Goal: Contribute content

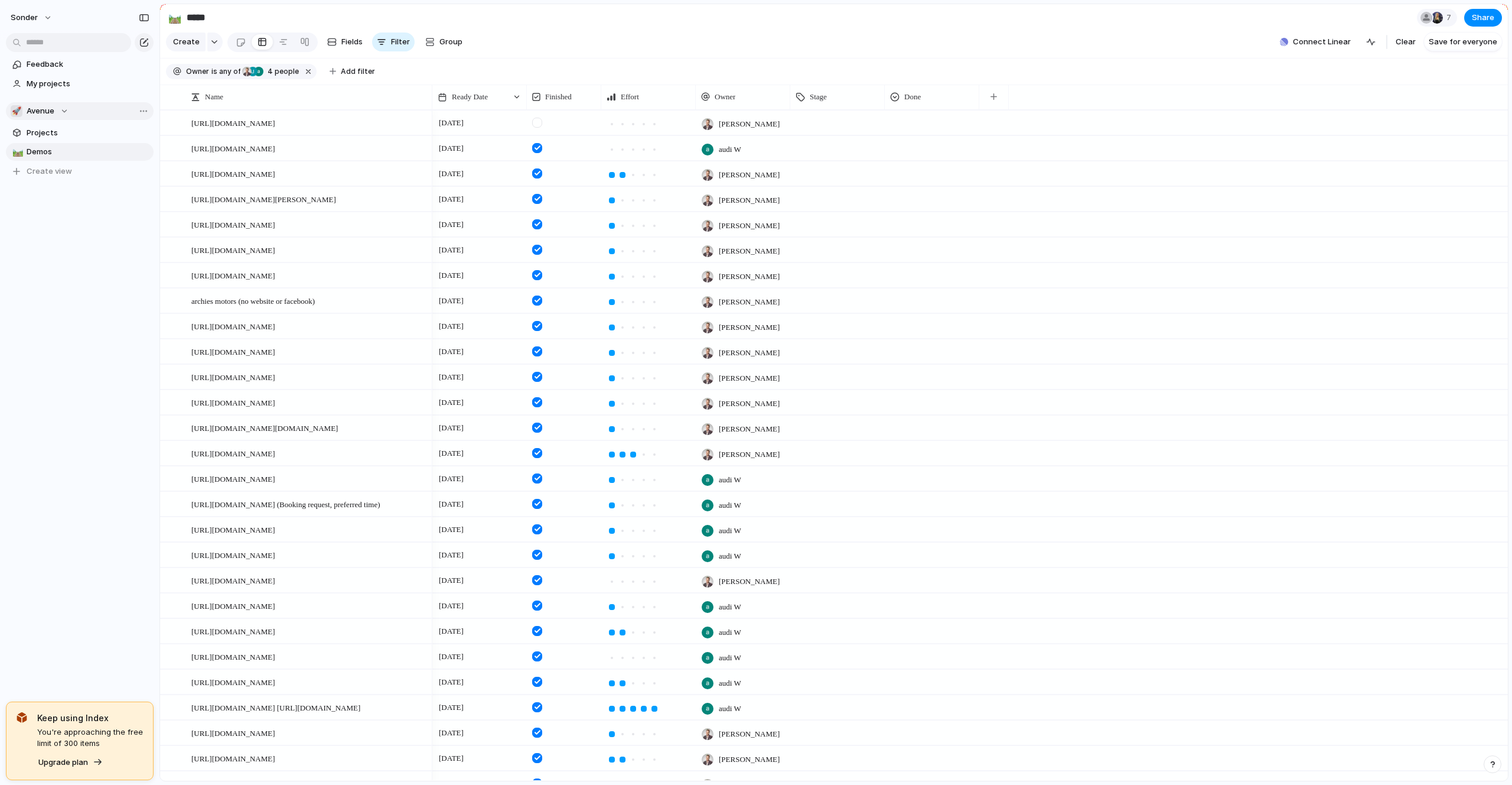
click at [66, 117] on button "🚀 Avenue" at bounding box center [80, 111] width 148 height 18
click at [63, 239] on li "💅 [PERSON_NAME]" at bounding box center [80, 239] width 134 height 20
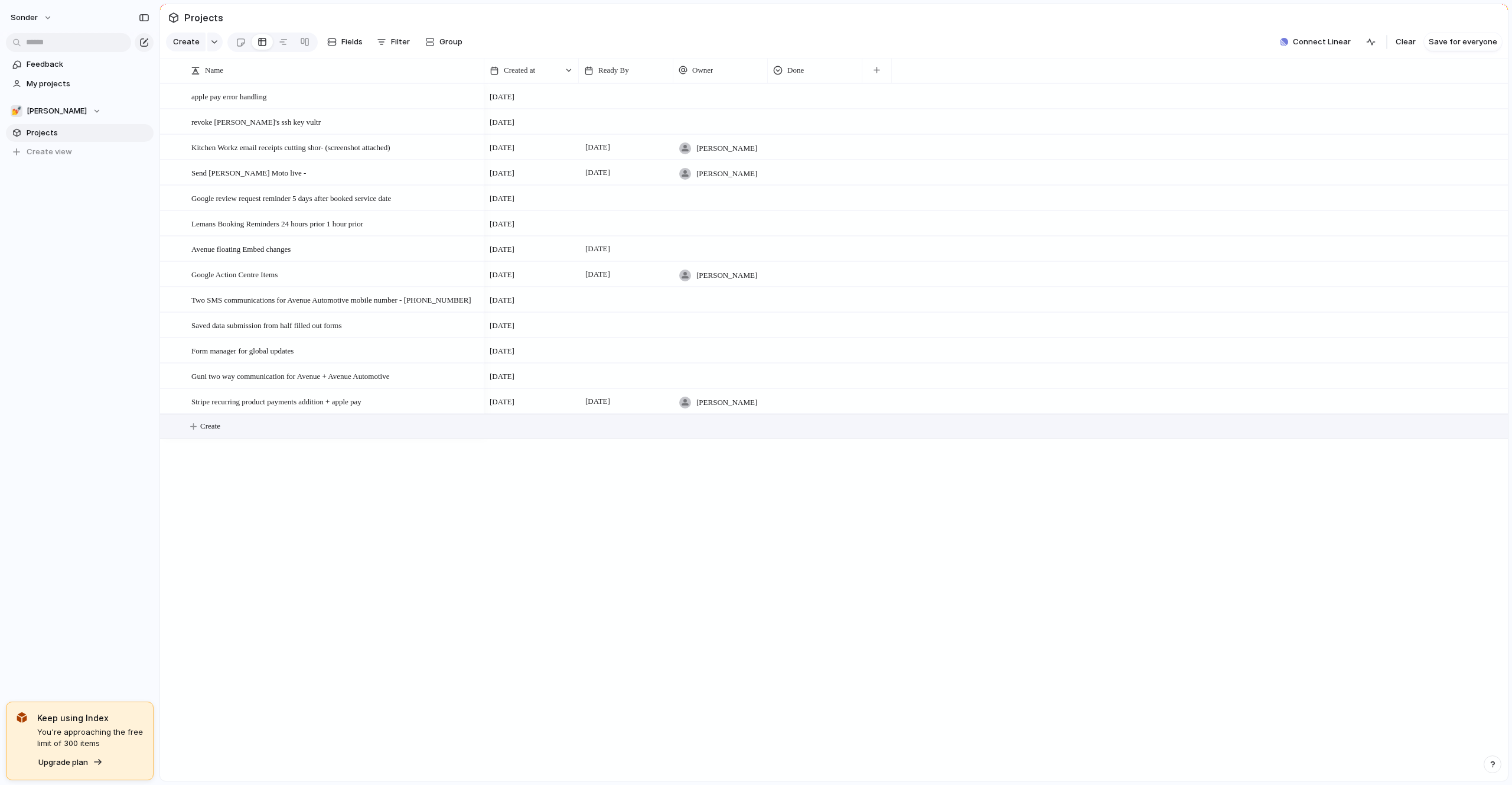
click at [264, 430] on button "Create" at bounding box center [849, 426] width 1354 height 24
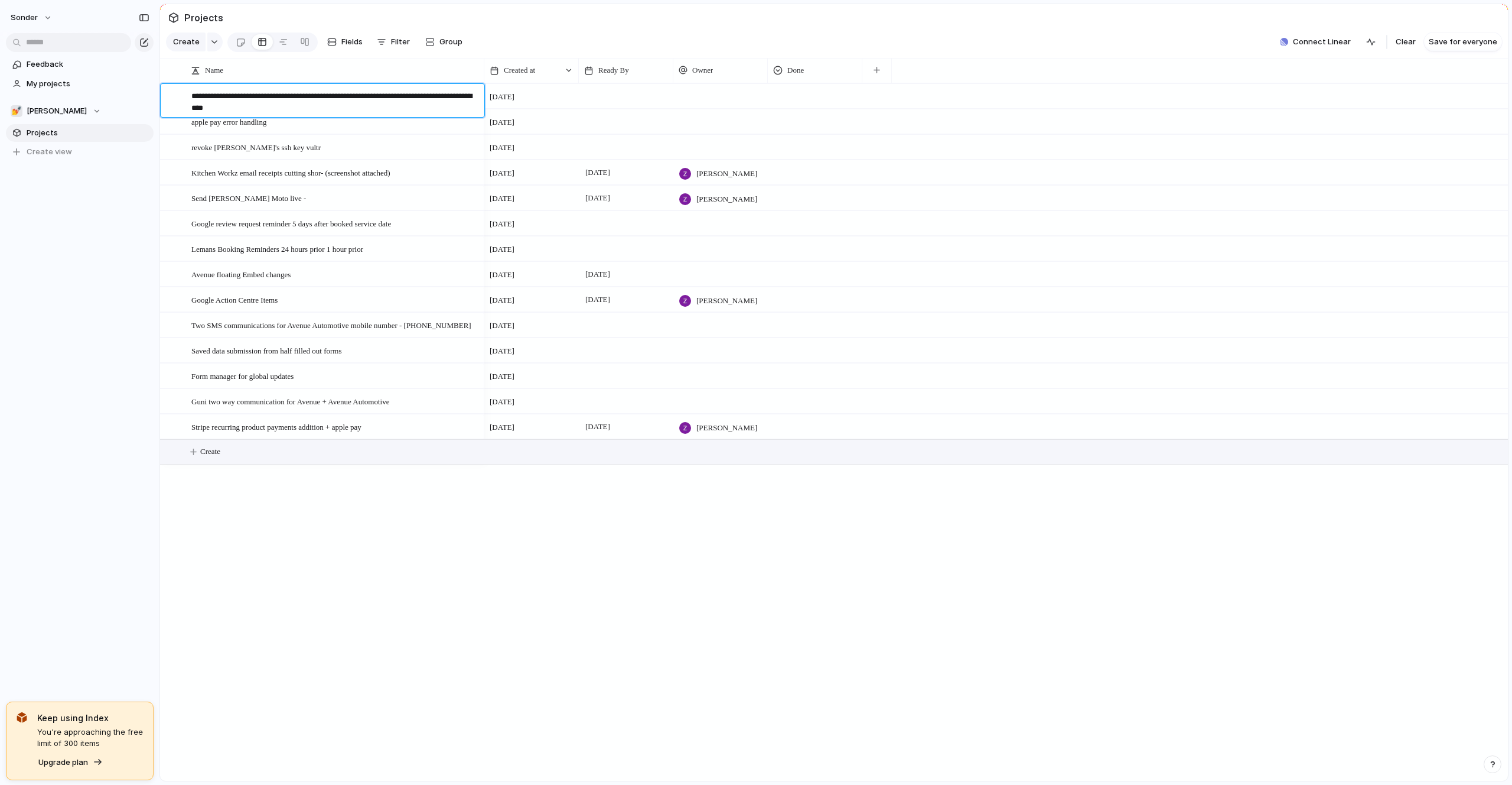
type textarea "**********"
